Goal: Transaction & Acquisition: Purchase product/service

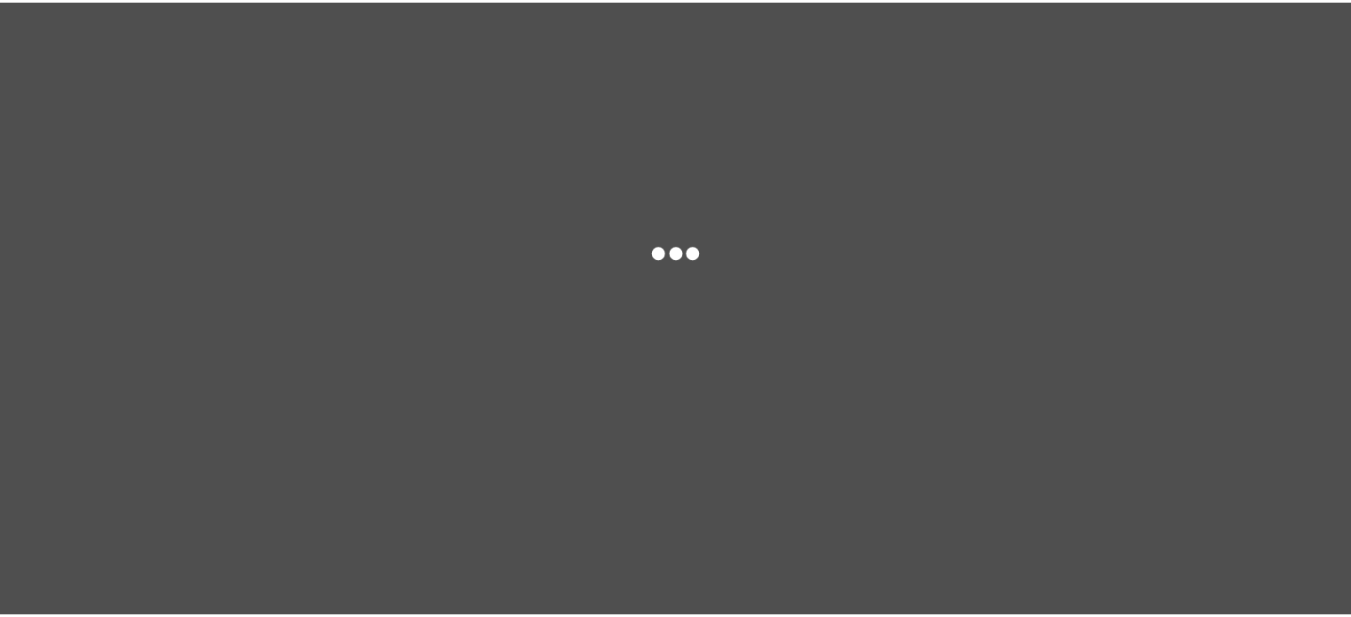
scroll to position [673, 0]
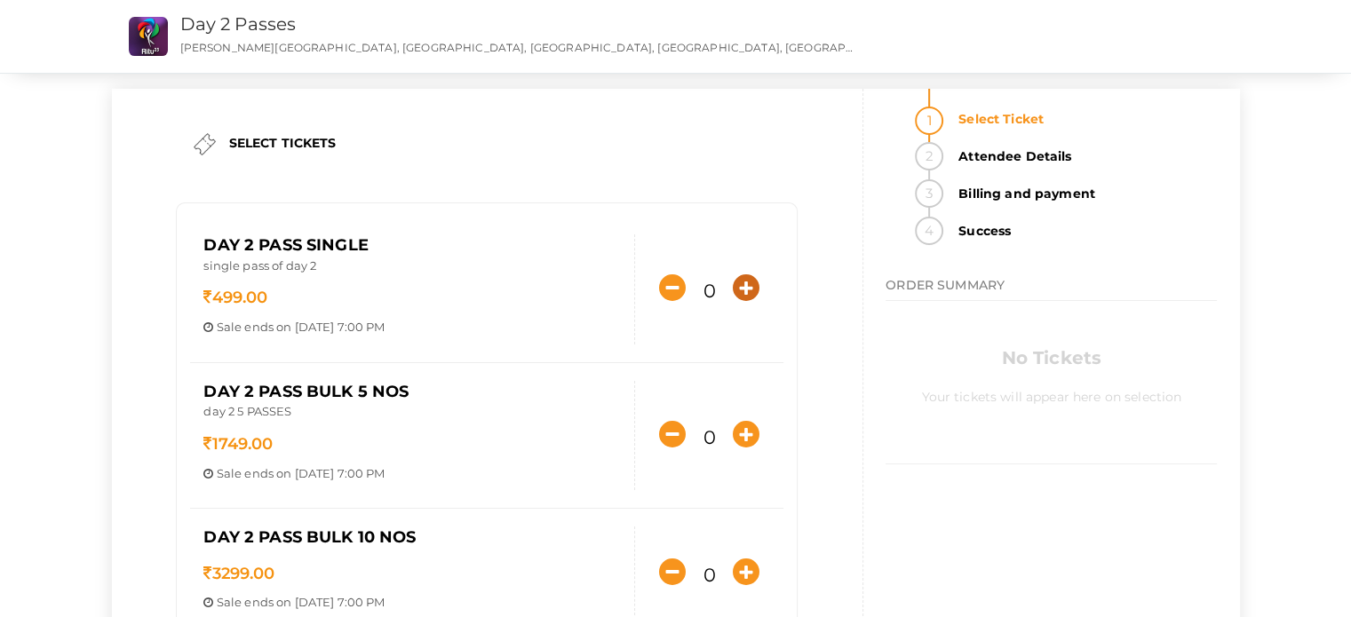
click at [752, 296] on icon "button" at bounding box center [746, 287] width 27 height 27
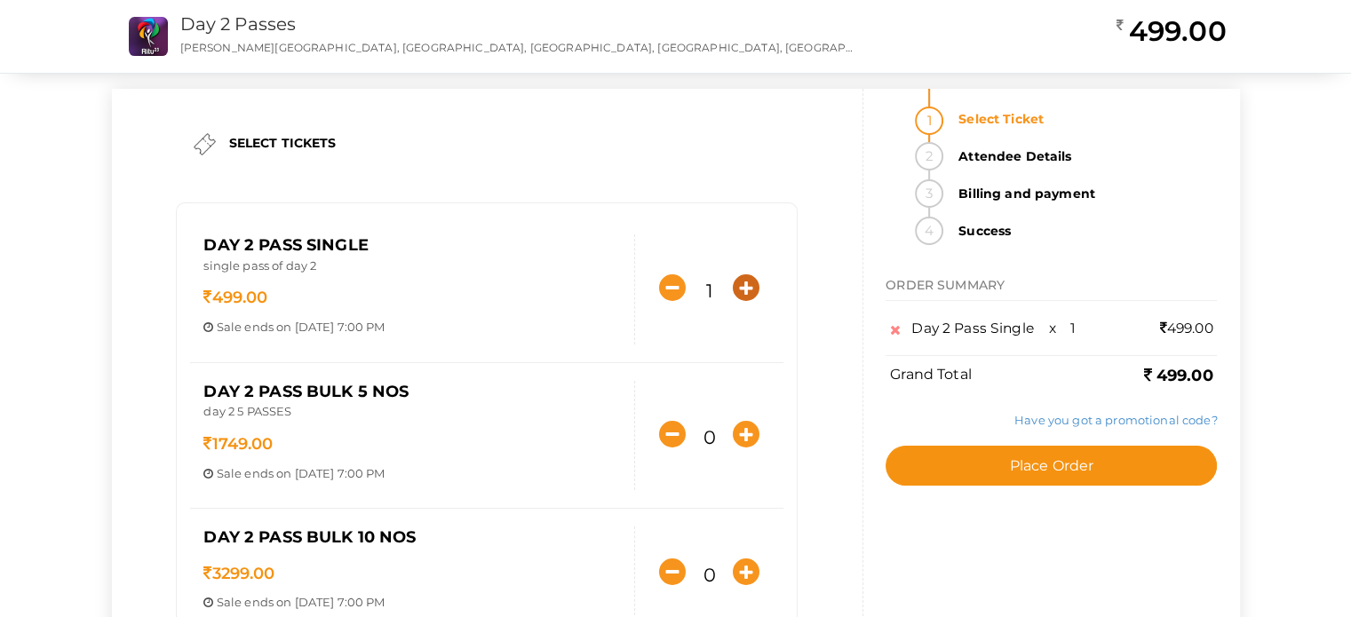
click at [752, 296] on icon "button" at bounding box center [746, 287] width 27 height 27
type input "2"
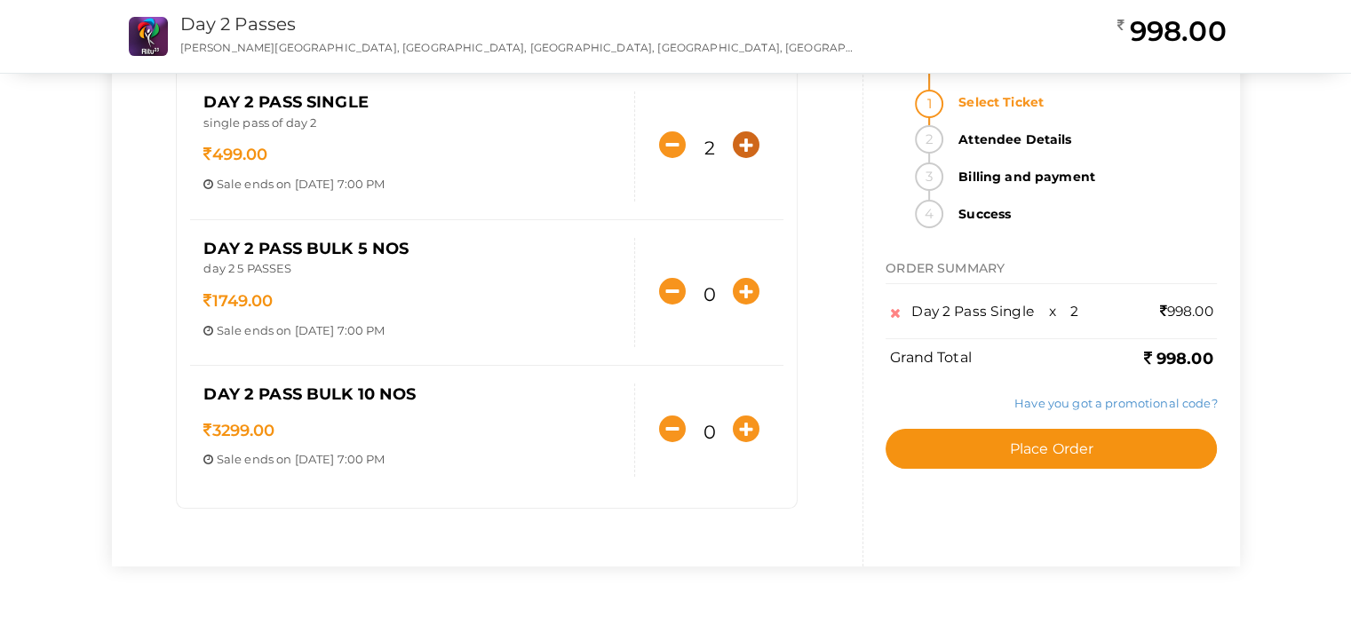
scroll to position [0, 0]
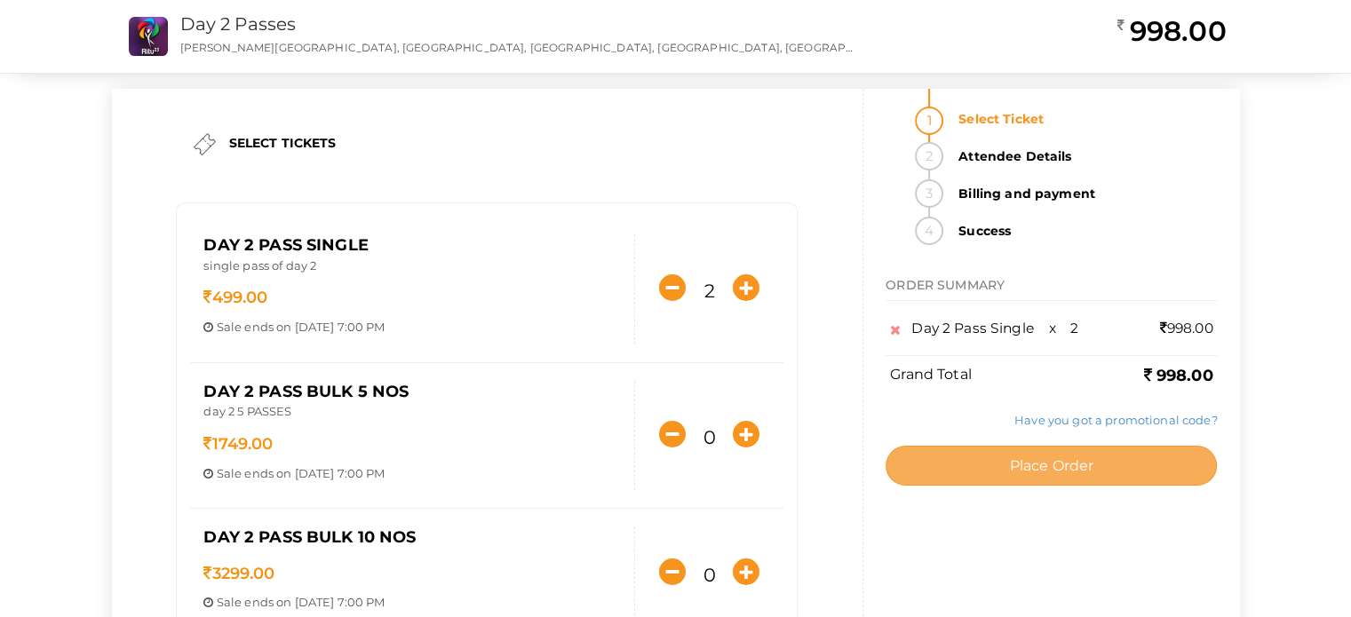
click at [1079, 474] on button "Place Order" at bounding box center [1051, 466] width 331 height 40
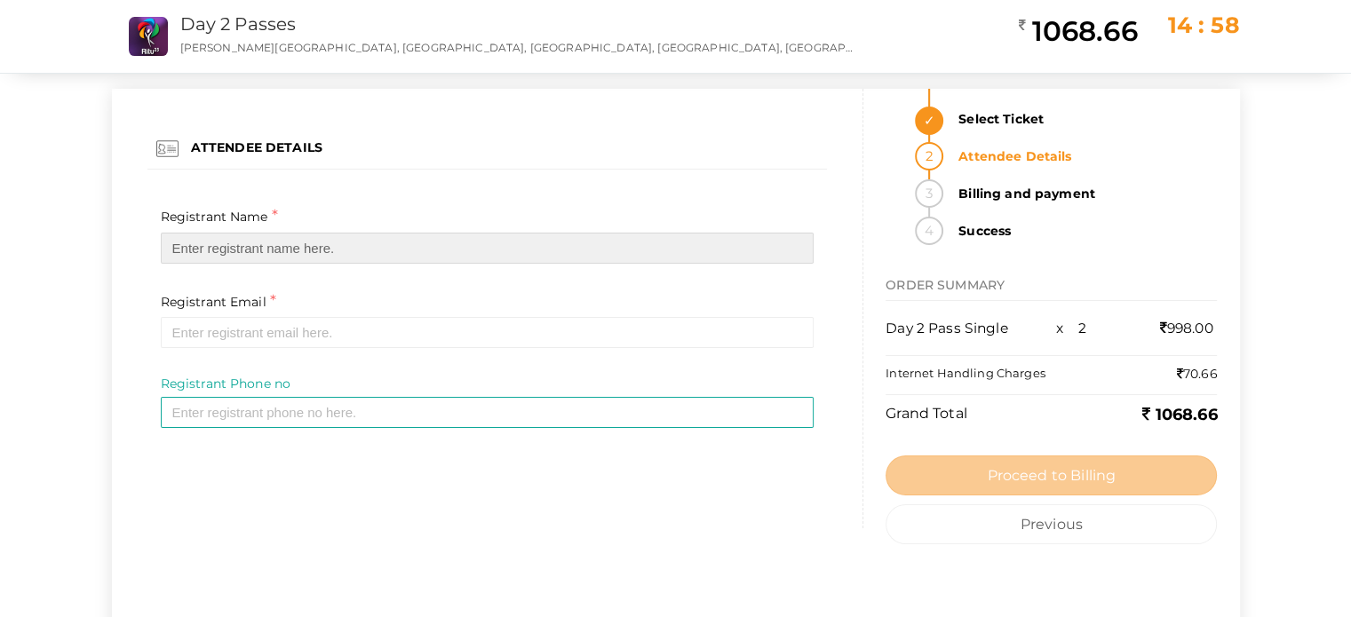
click at [756, 249] on input "text" at bounding box center [488, 248] width 654 height 31
type input "[PERSON_NAME]"
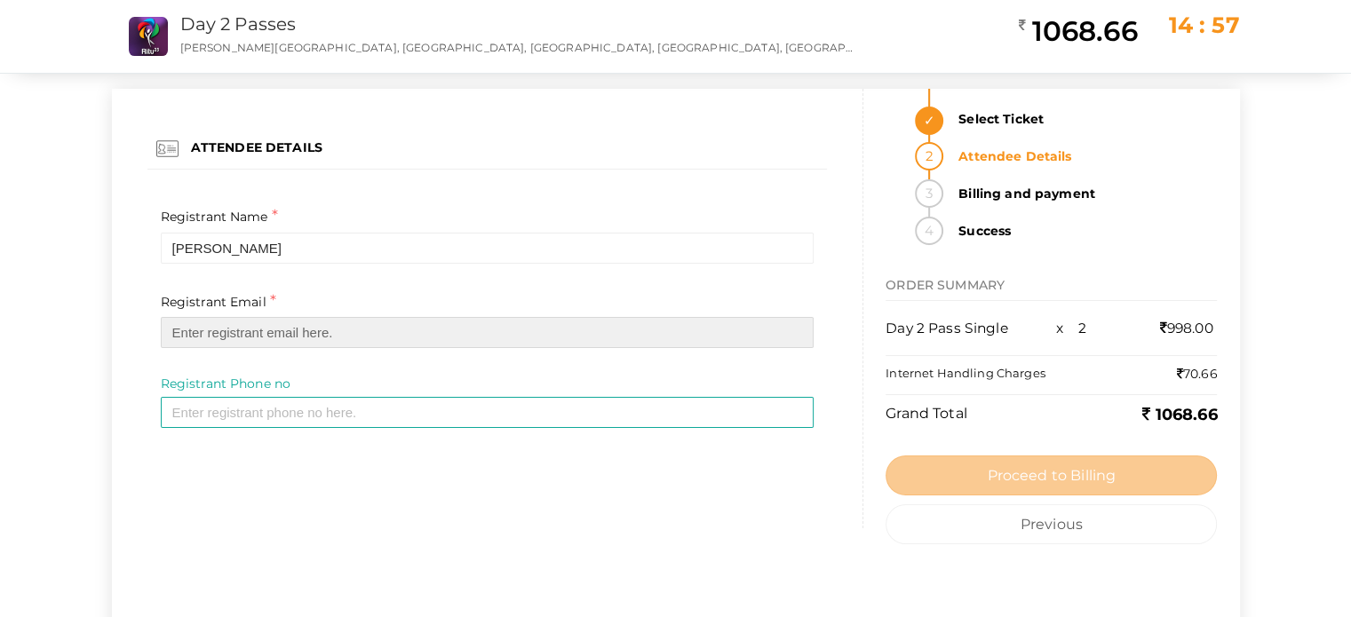
type input "[EMAIL_ADDRESS][DOMAIN_NAME]"
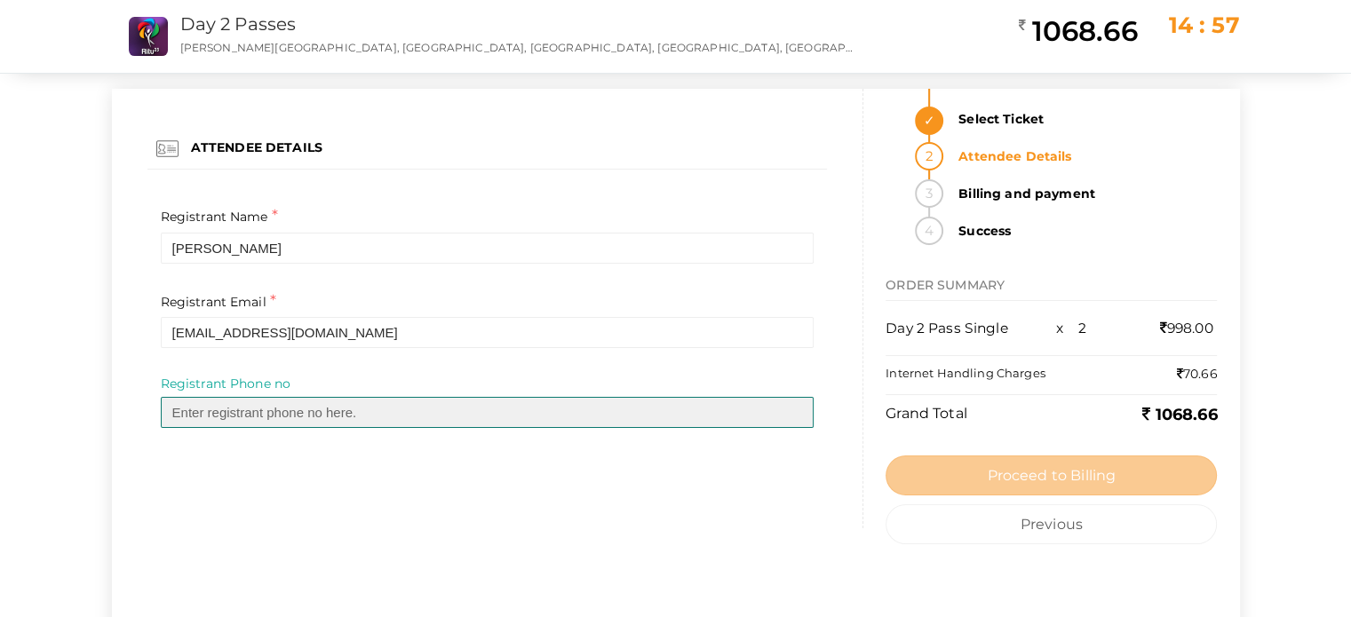
type input "09496444392"
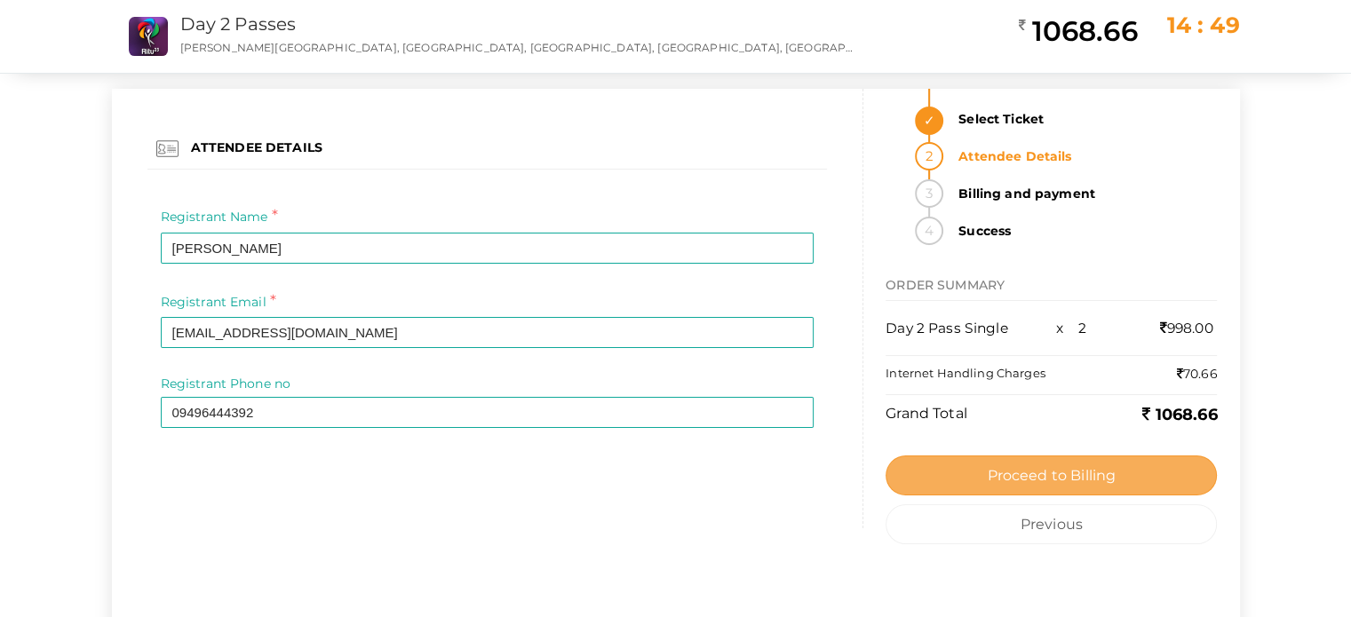
click at [1040, 472] on span "Proceed to Billing" at bounding box center [1051, 475] width 129 height 17
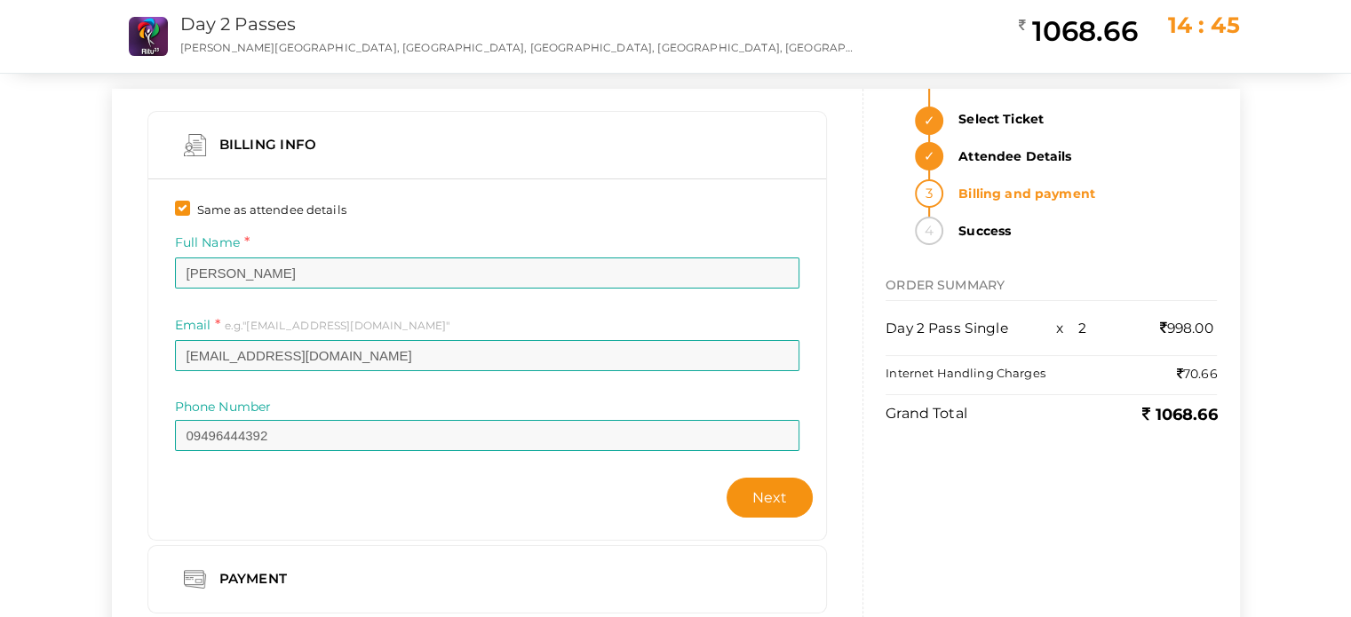
scroll to position [88, 0]
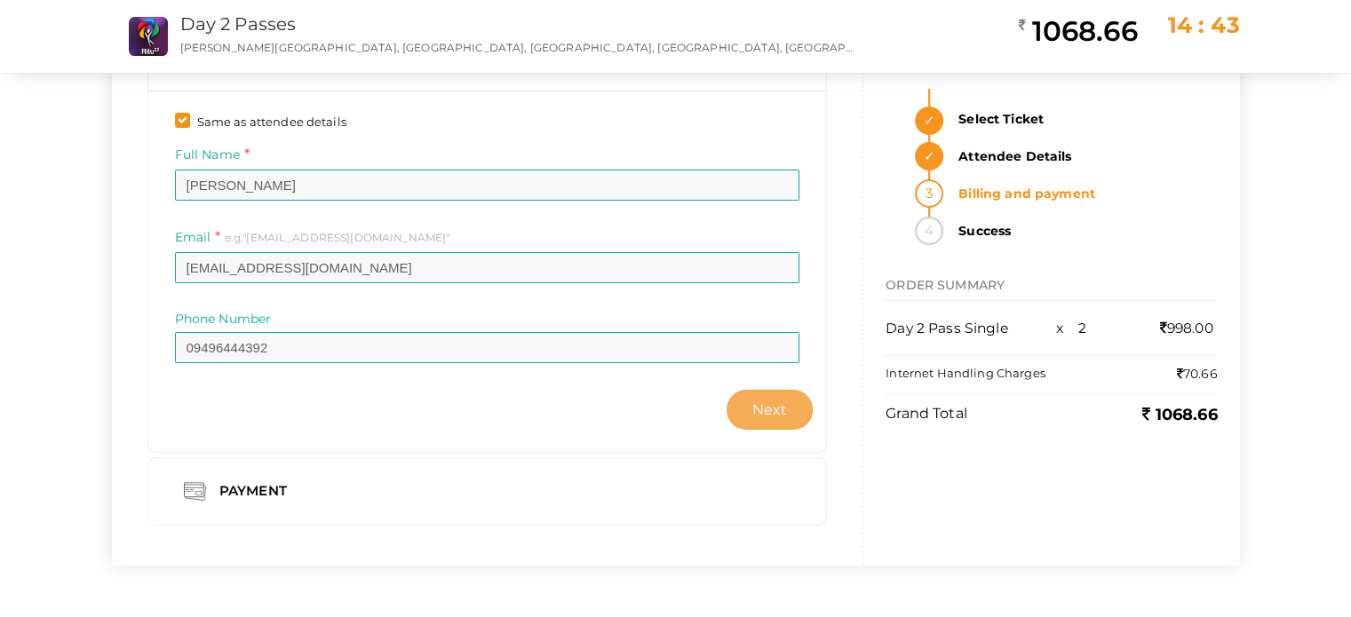
click at [764, 413] on span "Next" at bounding box center [770, 409] width 36 height 17
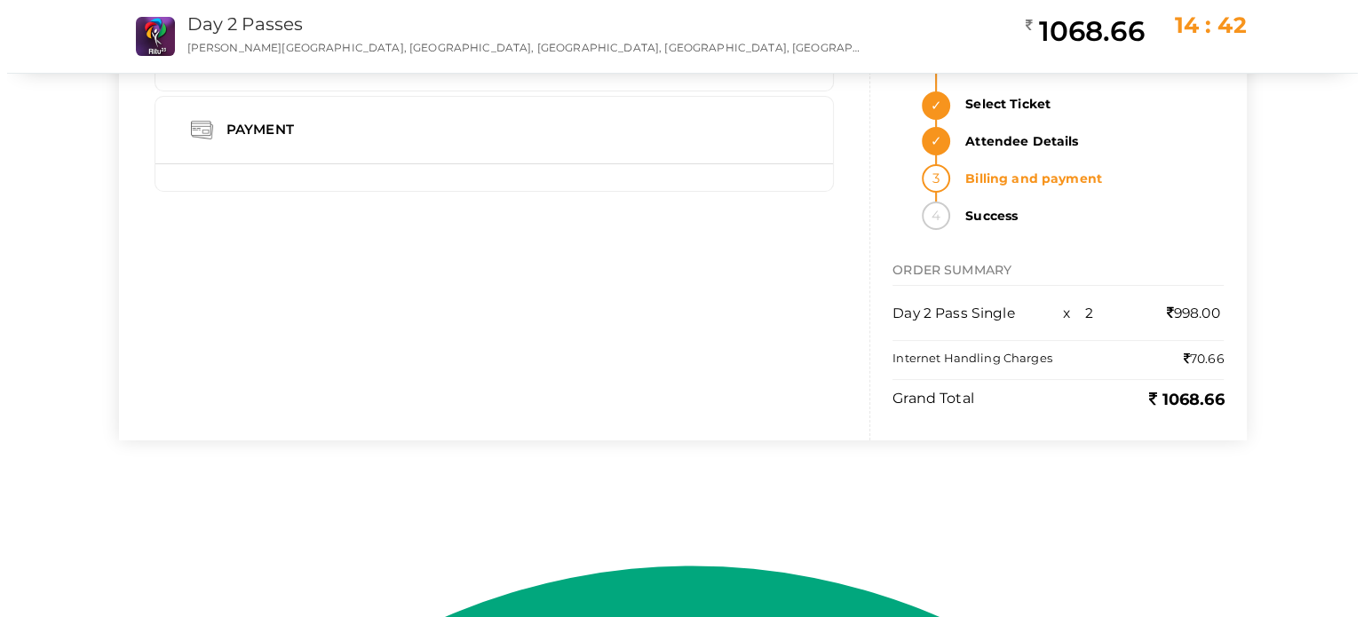
scroll to position [0, 0]
